Goal: Find specific page/section: Find specific page/section

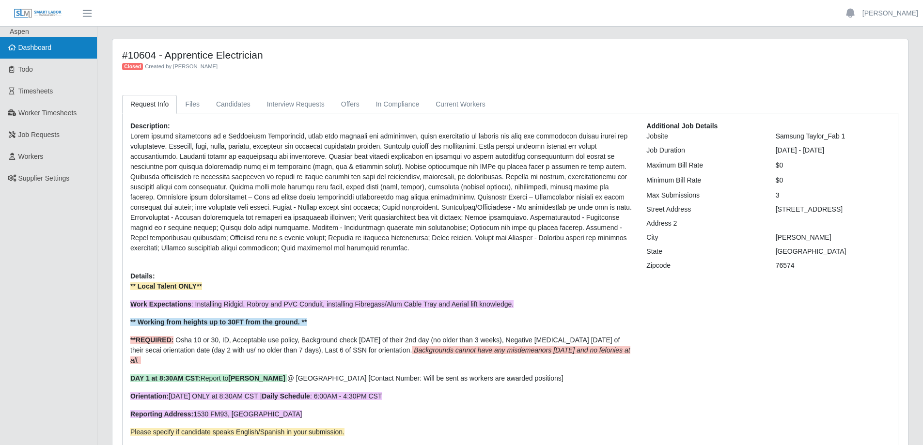
click at [18, 50] on span "Dashboard" at bounding box center [34, 48] width 33 height 8
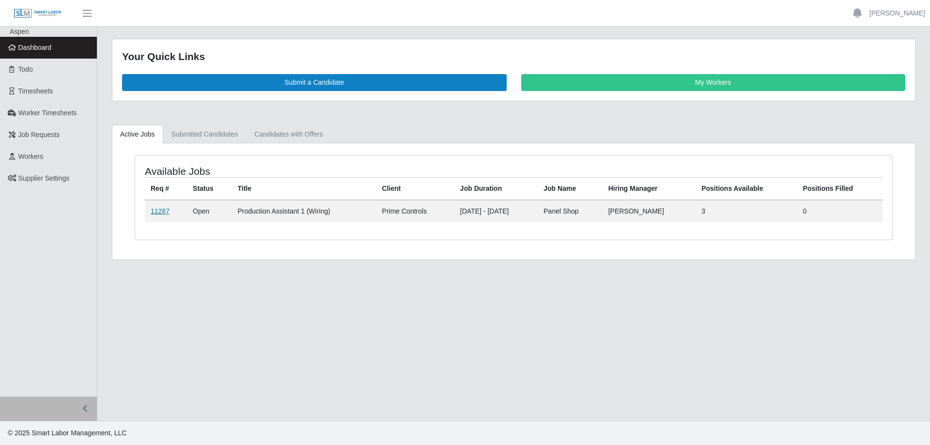
click at [160, 208] on link "11287" at bounding box center [160, 211] width 19 height 8
